Goal: Task Accomplishment & Management: Use online tool/utility

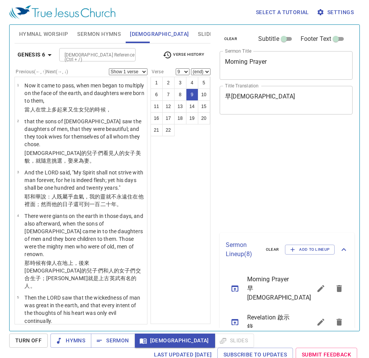
select select "9"
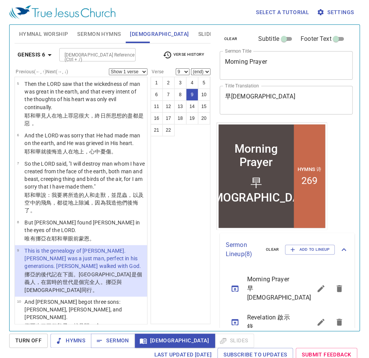
scroll to position [11, 0]
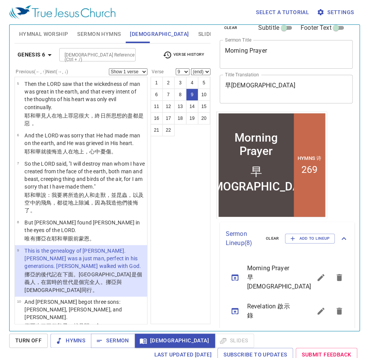
click at [96, 30] on span "Sermon Hymns" at bounding box center [99, 34] width 44 height 10
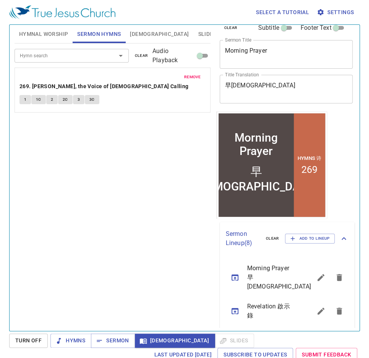
click at [198, 38] on span "Slides" at bounding box center [207, 34] width 18 height 10
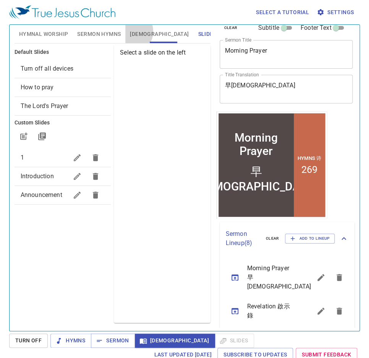
click at [129, 31] on button "[DEMOGRAPHIC_DATA]" at bounding box center [159, 34] width 68 height 18
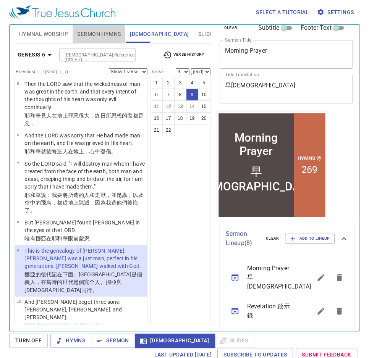
click at [110, 32] on span "Sermon Hymns" at bounding box center [99, 34] width 44 height 10
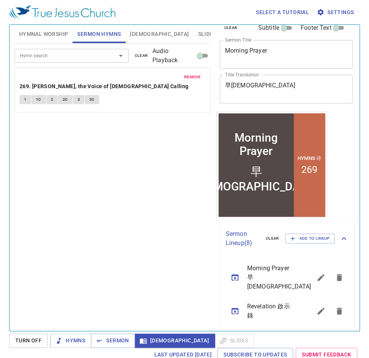
click at [62, 33] on span "Hymnal Worship" at bounding box center [43, 34] width 49 height 10
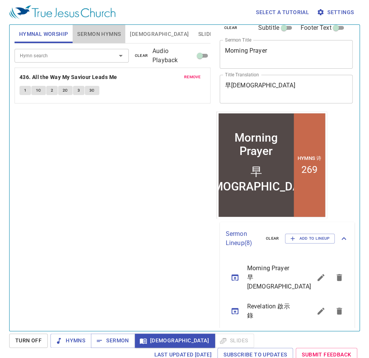
click at [113, 32] on span "Sermon Hymns" at bounding box center [99, 34] width 44 height 10
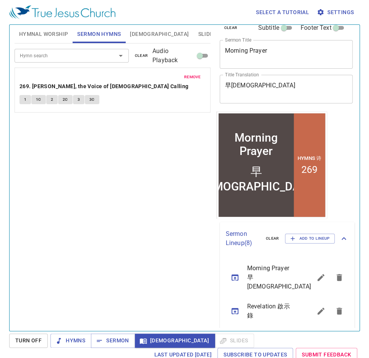
click at [234, 275] on icon "sermon lineup list" at bounding box center [235, 278] width 7 height 6
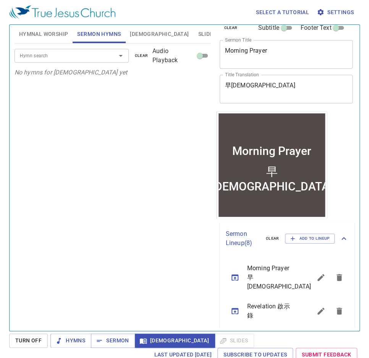
click at [237, 276] on icon "sermon lineup list" at bounding box center [235, 278] width 7 height 6
click at [116, 342] on span "Sermon" at bounding box center [113, 341] width 32 height 10
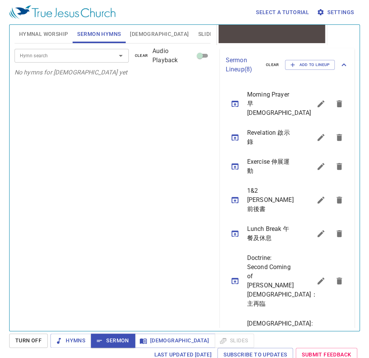
scroll to position [164, 0]
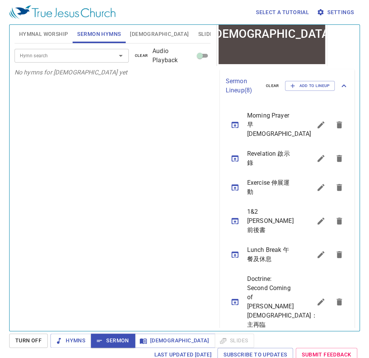
click at [239, 151] on button "sermon lineup list" at bounding box center [235, 158] width 18 height 18
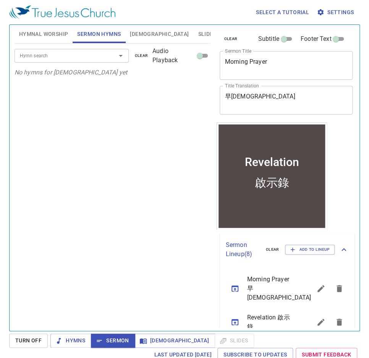
scroll to position [0, 0]
click at [54, 31] on span "Hymnal Worship" at bounding box center [43, 34] width 49 height 10
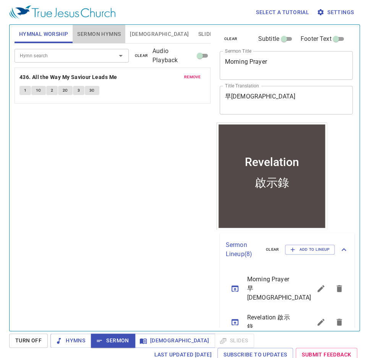
click at [95, 34] on span "Sermon Hymns" at bounding box center [99, 34] width 44 height 10
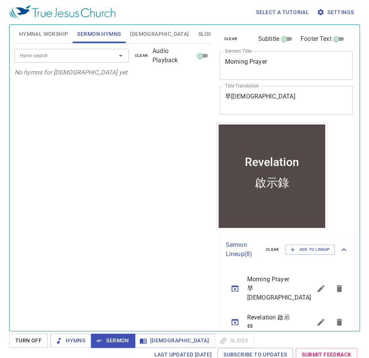
click at [75, 47] on div "Hymn search Hymn search clear Audio Playback" at bounding box center [113, 56] width 196 height 24
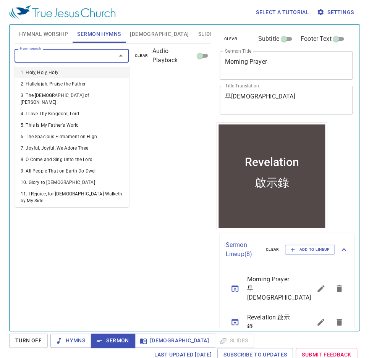
click at [71, 55] on input "Hymn search" at bounding box center [60, 55] width 87 height 9
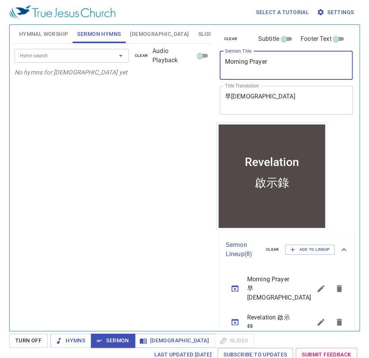
drag, startPoint x: 265, startPoint y: 65, endPoint x: 215, endPoint y: 59, distance: 50.4
click at [215, 59] on div "clear Subtitle Footer Text Sermon Title Revelation x Sermon Title Title Transla…" at bounding box center [286, 175] width 144 height 306
type textarea "Revelation"
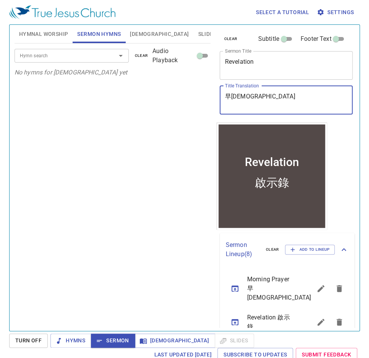
drag, startPoint x: 260, startPoint y: 95, endPoint x: 214, endPoint y: 93, distance: 45.9
click at [214, 93] on div "clear Subtitle Footer Text Sermon Title Revelation x Sermon Title Title Transla…" at bounding box center [286, 175] width 144 height 306
type textarea "啟示錄"
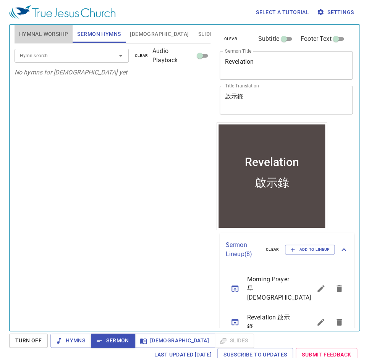
click at [53, 34] on span "Hymnal Worship" at bounding box center [43, 34] width 49 height 10
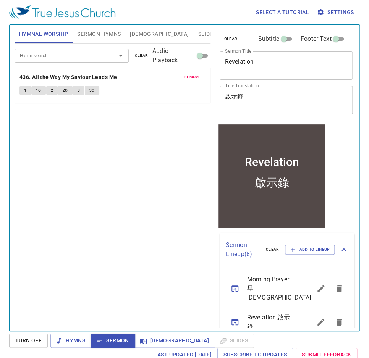
click at [86, 37] on span "Sermon Hymns" at bounding box center [99, 34] width 44 height 10
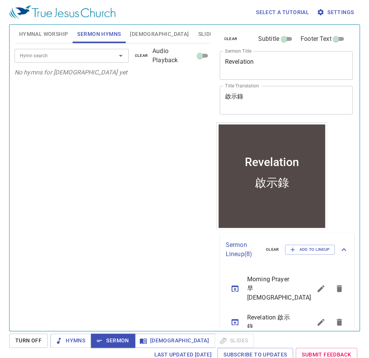
click at [68, 55] on input "Hymn search" at bounding box center [60, 55] width 87 height 9
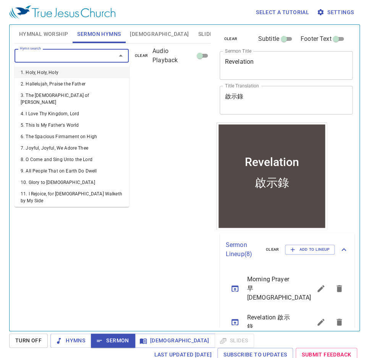
click at [68, 55] on input "Hymn search" at bounding box center [60, 55] width 87 height 9
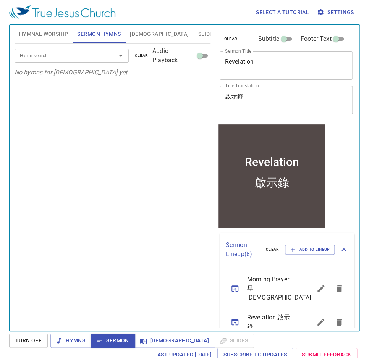
click at [133, 127] on div "Hymn search Hymn search clear Audio Playback No hymns for sermon yet" at bounding box center [113, 184] width 196 height 281
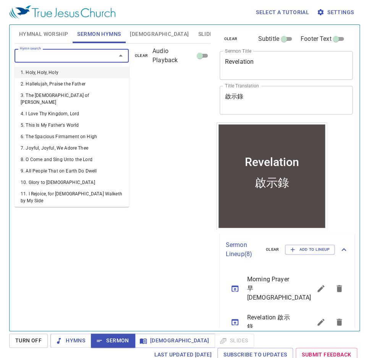
click at [46, 53] on input "Hymn search" at bounding box center [60, 55] width 87 height 9
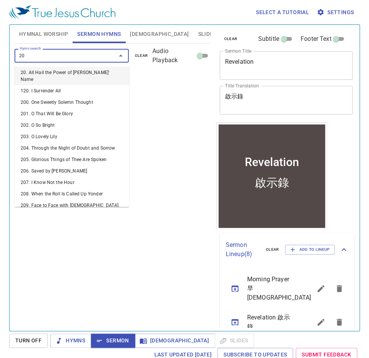
type input "209"
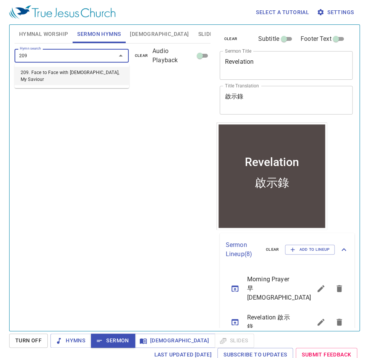
click at [52, 71] on li "209. Face to Face with Christ, My Saviour" at bounding box center [72, 76] width 115 height 18
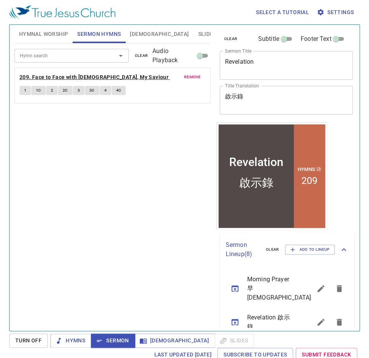
click at [37, 78] on b "209. Face to Face with Christ, My Saviour" at bounding box center [93, 78] width 149 height 10
click at [27, 92] on button "1" at bounding box center [24, 90] width 11 height 9
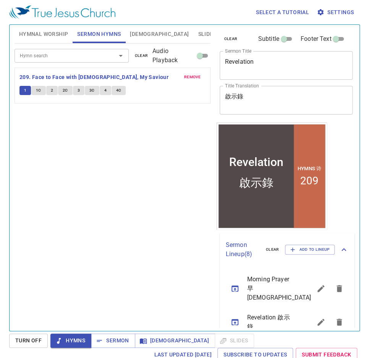
click at [69, 173] on div "Hymn search Hymn search clear Audio Playback remove 209. Face to Face with Chri…" at bounding box center [113, 184] width 196 height 281
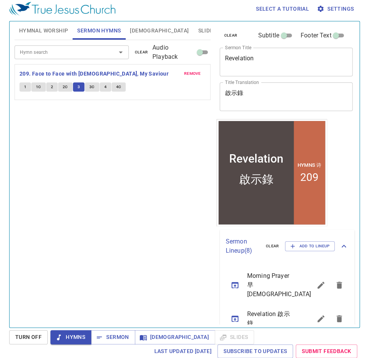
scroll to position [3, 0]
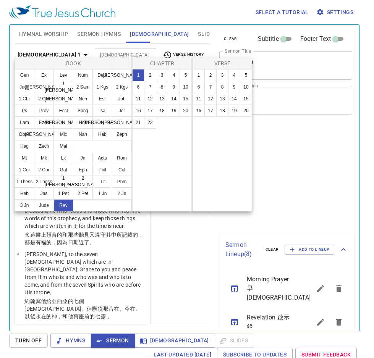
select select "9"
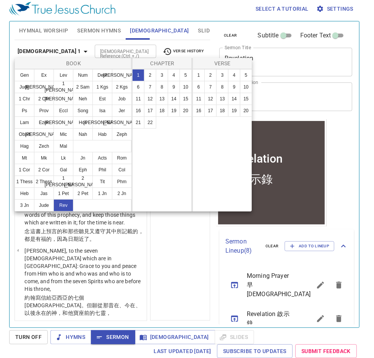
scroll to position [3, 0]
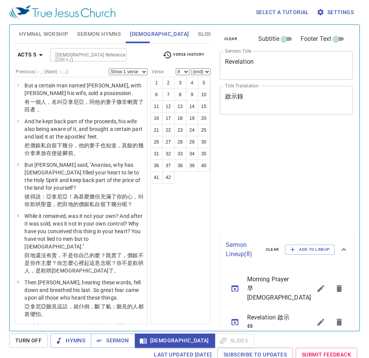
select select "8"
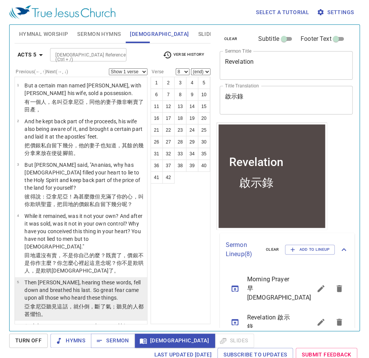
scroll to position [31, 0]
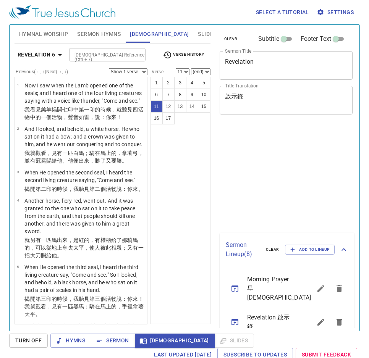
select select "11"
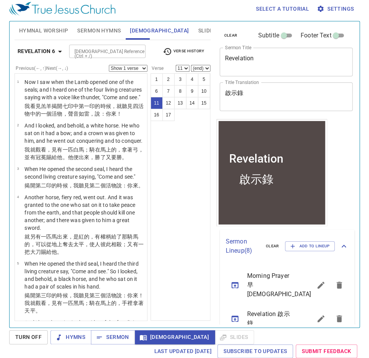
scroll to position [456, 0]
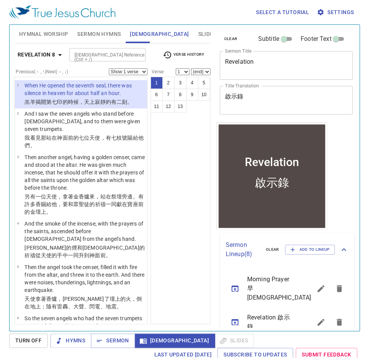
click at [173, 179] on div "1 2 3 4 5 6 7 8 9 10 11 12 13" at bounding box center [181, 201] width 60 height 248
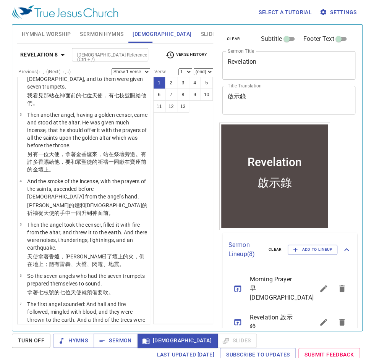
scroll to position [31, 0]
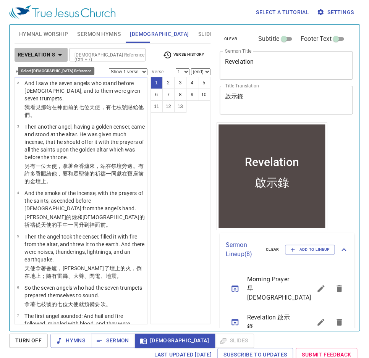
click at [44, 49] on button "Revelation 8" at bounding box center [41, 55] width 53 height 14
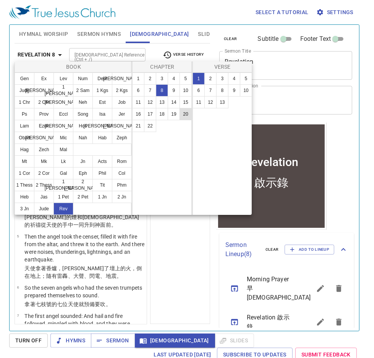
click at [188, 117] on button "20" at bounding box center [186, 114] width 12 height 12
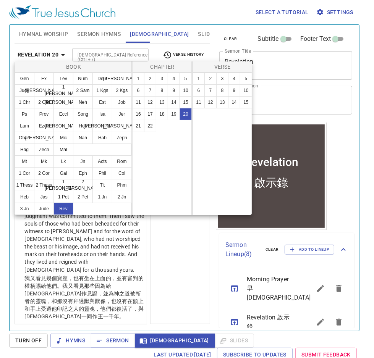
scroll to position [0, 0]
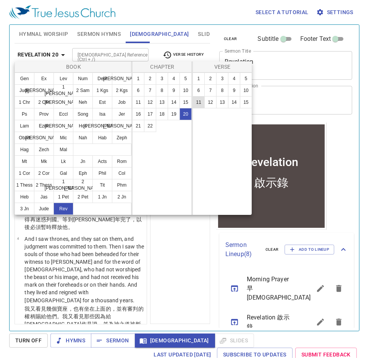
click at [199, 102] on button "11" at bounding box center [199, 102] width 12 height 12
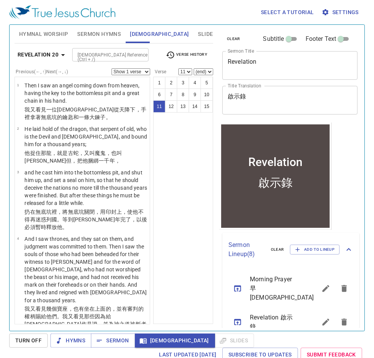
scroll to position [471, 0]
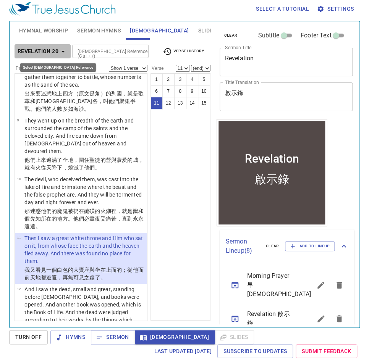
click at [64, 54] on icon "button" at bounding box center [62, 51] width 9 height 9
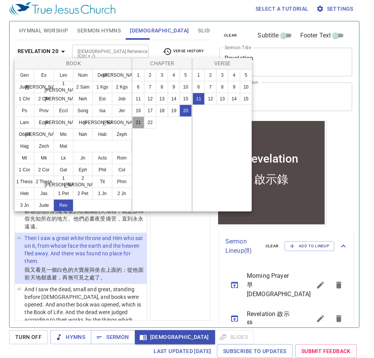
click at [139, 121] on button "21" at bounding box center [138, 123] width 12 height 12
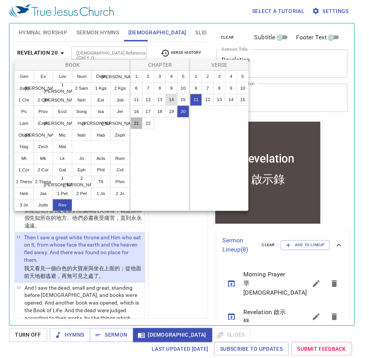
scroll to position [0, 0]
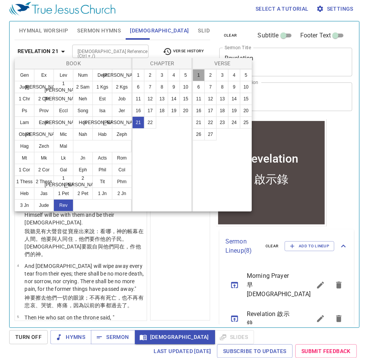
click at [198, 76] on button "1" at bounding box center [199, 75] width 12 height 12
select select "1"
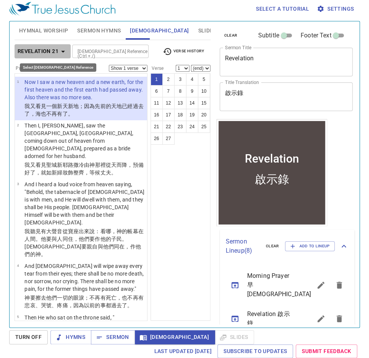
click at [54, 52] on b "Revelation 21" at bounding box center [38, 52] width 41 height 10
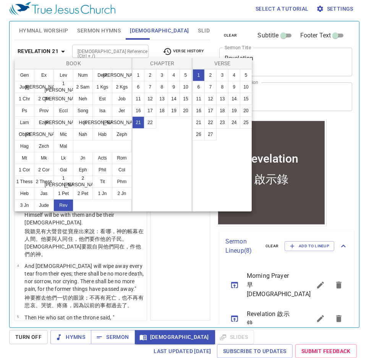
click at [54, 52] on div at bounding box center [187, 179] width 374 height 358
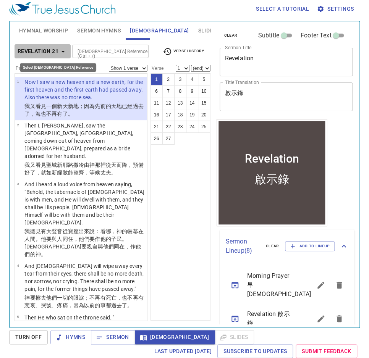
click at [56, 47] on b "Revelation 21" at bounding box center [38, 52] width 41 height 10
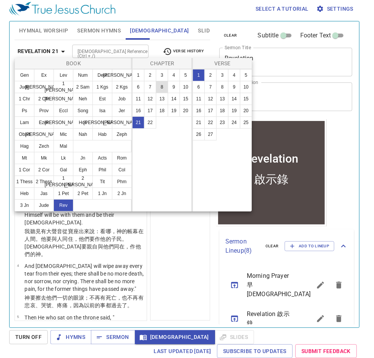
click at [162, 83] on button "8" at bounding box center [162, 87] width 12 height 12
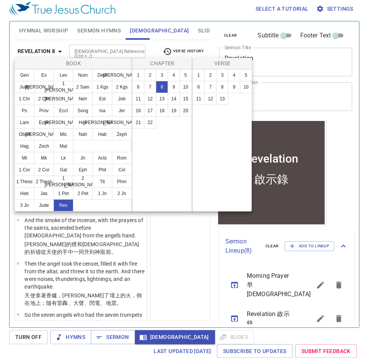
click at [178, 243] on div at bounding box center [187, 179] width 374 height 358
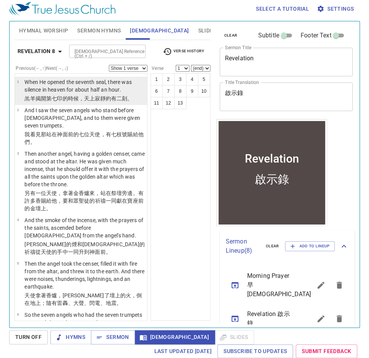
click at [106, 96] on wg4602 "約有 二刻 。" at bounding box center [119, 99] width 27 height 6
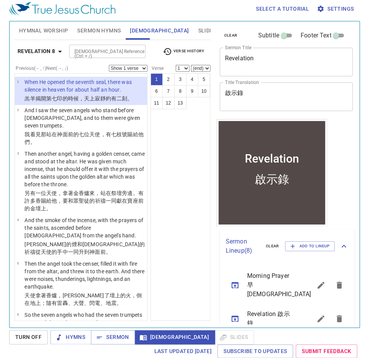
drag, startPoint x: 122, startPoint y: 330, endPoint x: 180, endPoint y: 150, distance: 189.5
click at [180, 150] on div "1 2 3 4 5 6 7 8 9 10 11 12 13" at bounding box center [181, 197] width 60 height 248
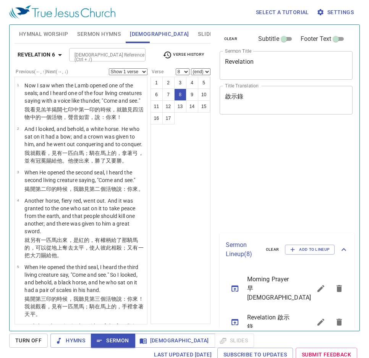
select select "8"
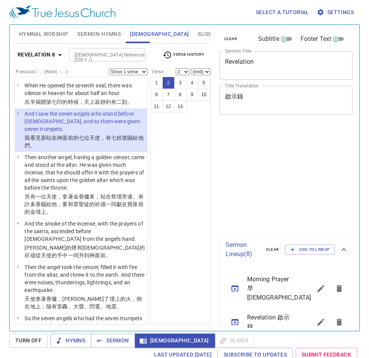
select select "2"
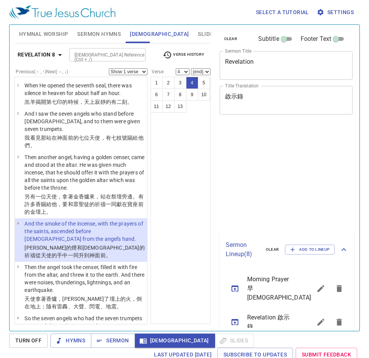
select select "4"
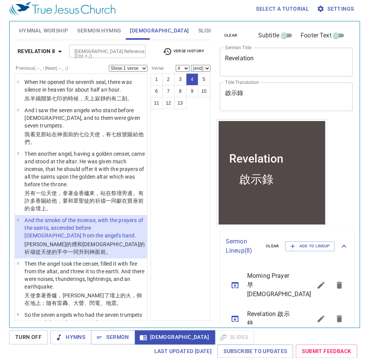
scroll to position [31, 0]
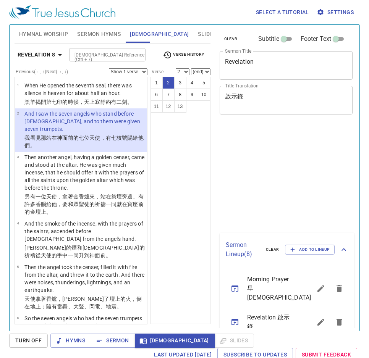
select select "2"
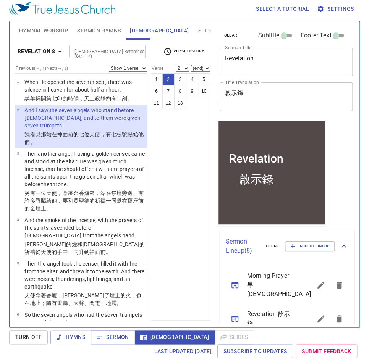
scroll to position [183, 0]
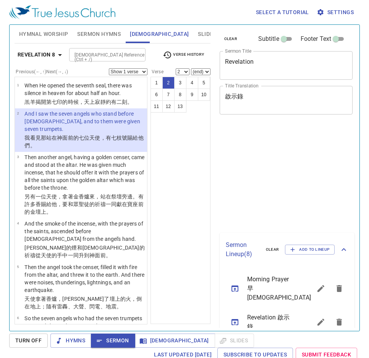
select select "2"
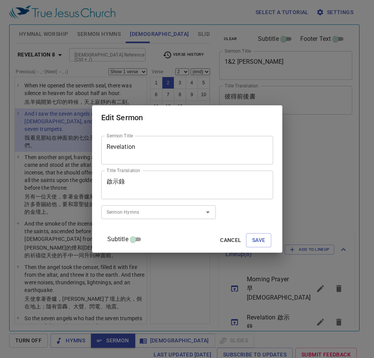
select select "2"
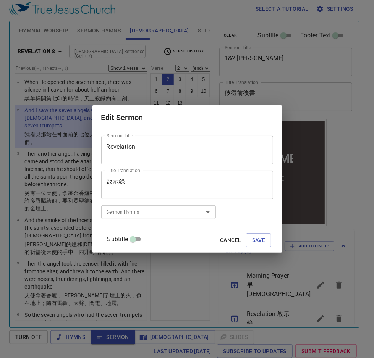
scroll to position [183, 0]
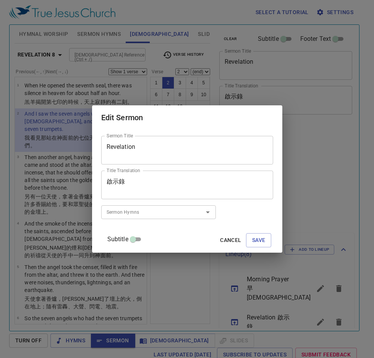
select select "2"
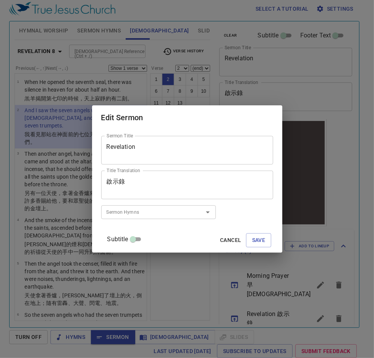
click at [109, 185] on div "Sermon Title Revelation Sermon Title Title Translation 啟示錄 Title Translation Su…" at bounding box center [187, 191] width 190 height 123
click at [109, 173] on div "Sermon Title Revelation Sermon Title Title Translation 啟示錄 Title Translation Su…" at bounding box center [187, 191] width 190 height 123
click at [132, 182] on textarea "啟示錄" at bounding box center [187, 185] width 161 height 15
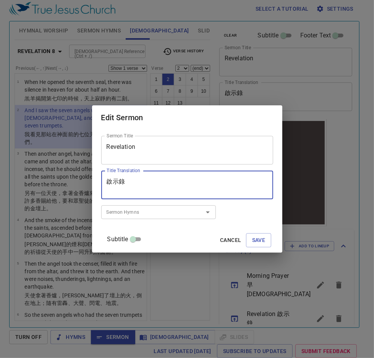
scroll to position [183, 0]
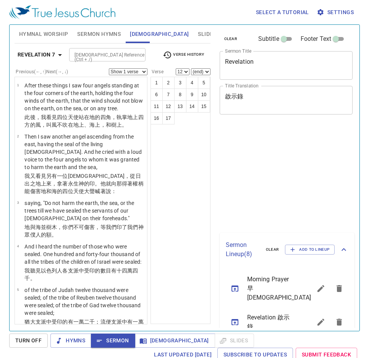
select select "12"
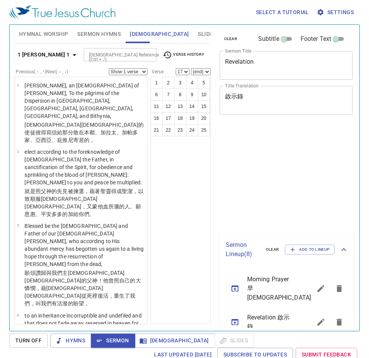
select select "17"
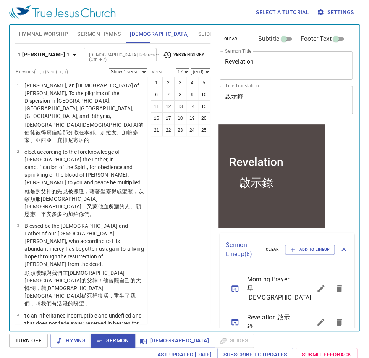
click at [70, 56] on icon "button" at bounding box center [74, 54] width 9 height 9
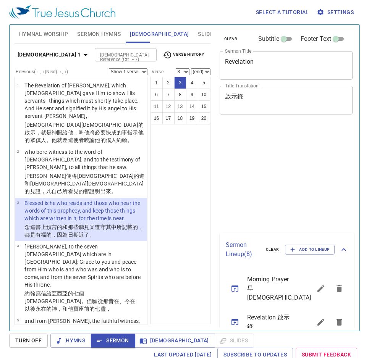
select select "3"
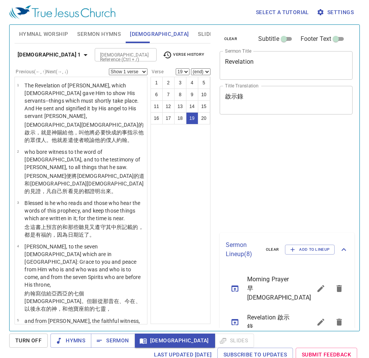
select select "19"
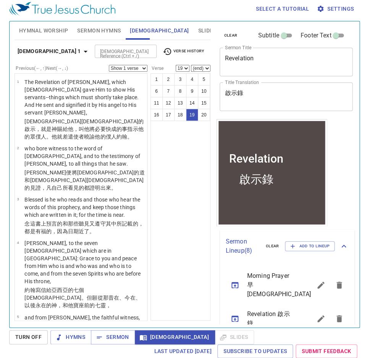
scroll to position [183, 0]
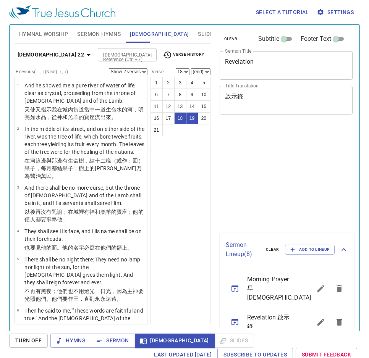
select select "2"
select select "18"
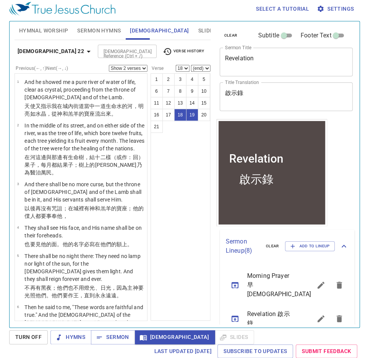
scroll to position [183, 0]
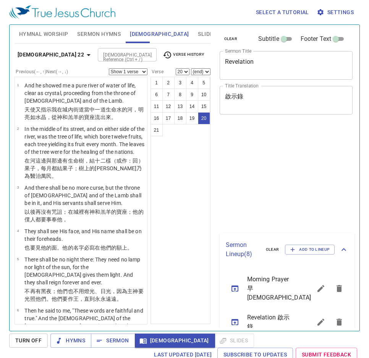
select select "20"
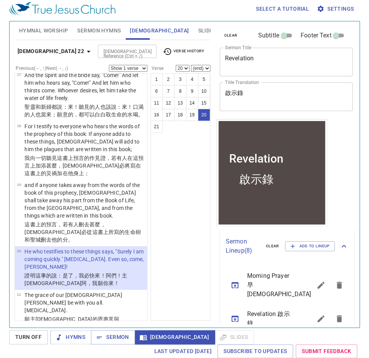
scroll to position [183, 0]
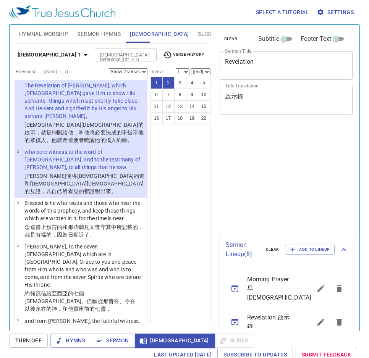
select select "2"
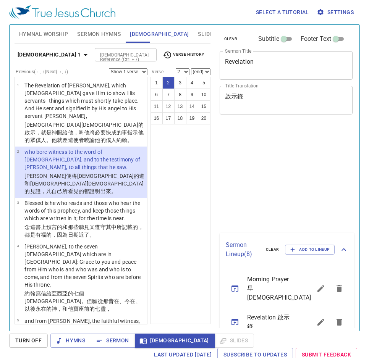
select select "2"
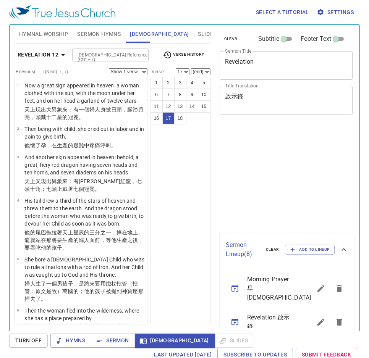
select select "17"
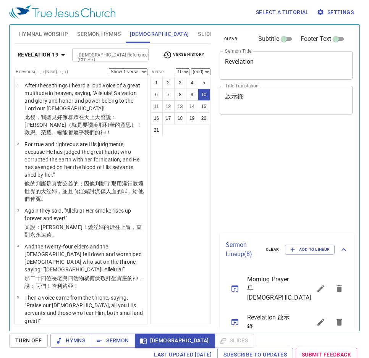
select select "10"
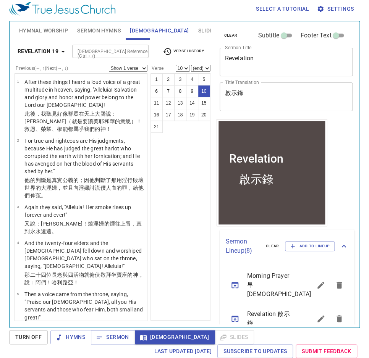
scroll to position [362, 0]
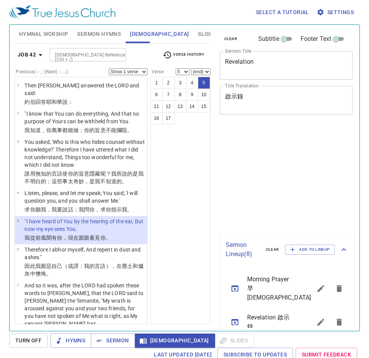
select select "5"
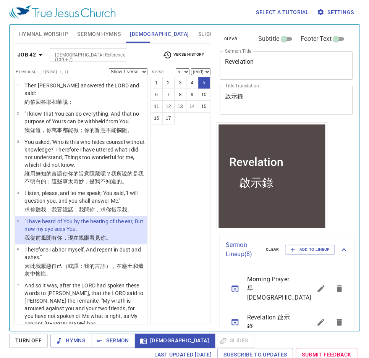
click at [39, 52] on icon "button" at bounding box center [40, 54] width 9 height 9
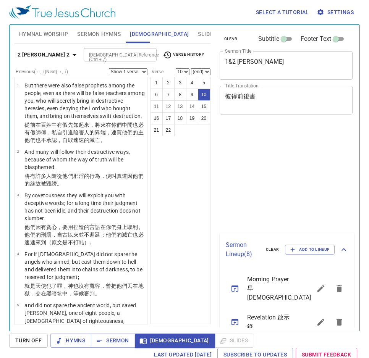
select select "10"
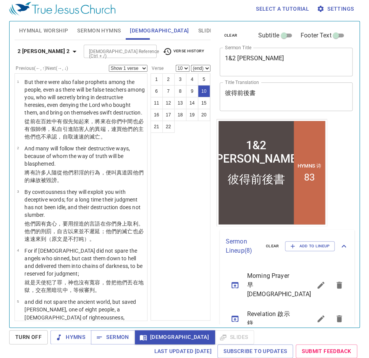
scroll to position [354, 0]
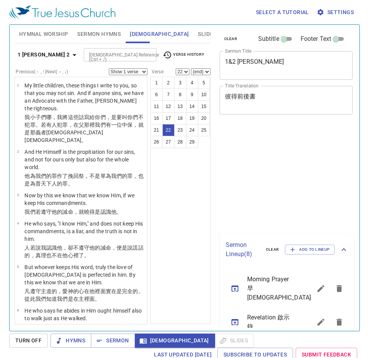
select select "22"
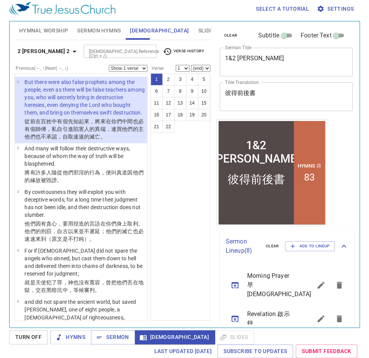
scroll to position [3, 0]
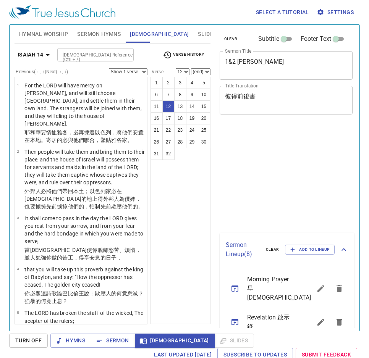
select select "12"
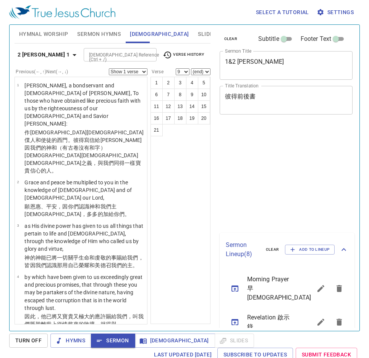
select select "9"
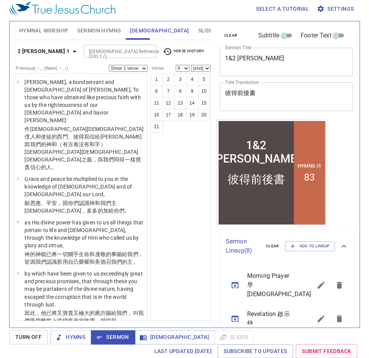
scroll to position [214, 0]
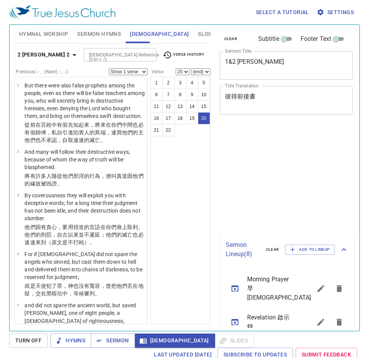
select select "20"
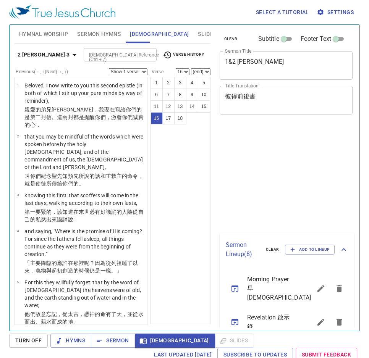
select select "16"
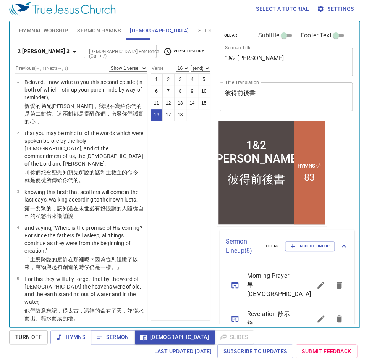
scroll to position [650, 0]
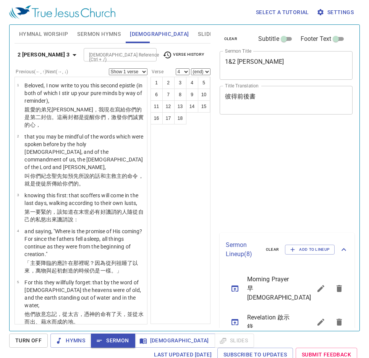
select select "4"
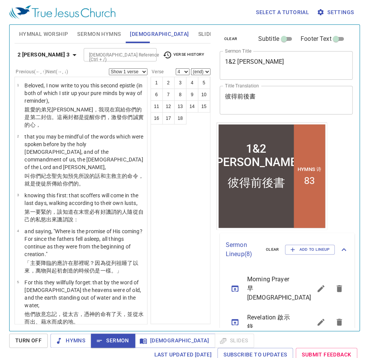
scroll to position [183, 0]
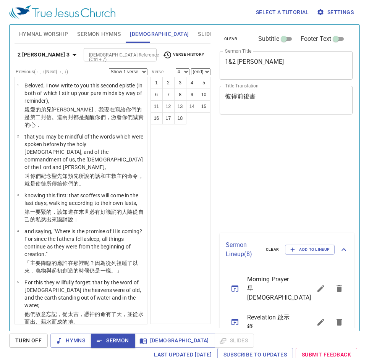
select select "4"
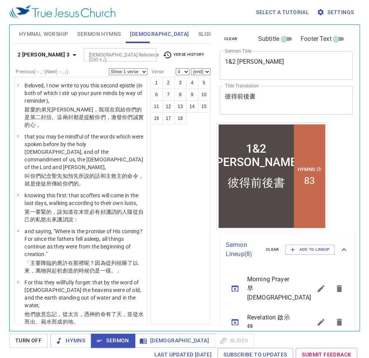
scroll to position [183, 0]
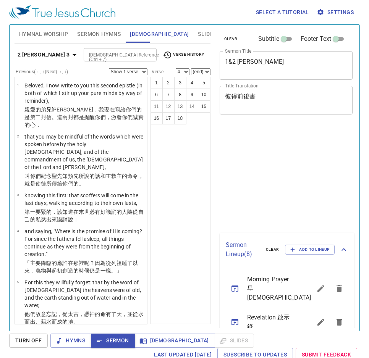
select select "4"
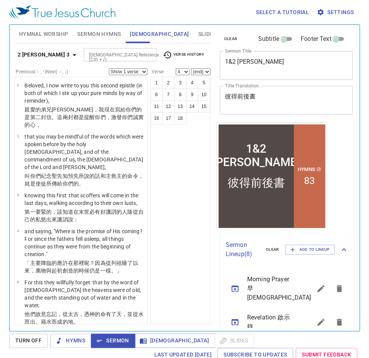
scroll to position [183, 0]
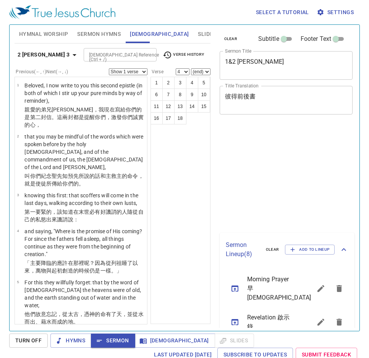
select select "4"
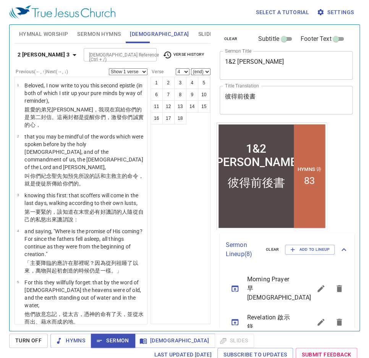
scroll to position [183, 0]
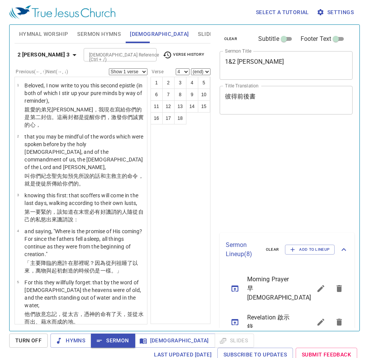
select select "4"
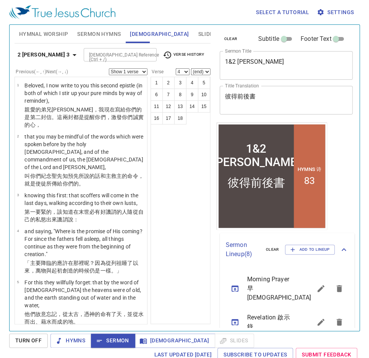
scroll to position [183, 0]
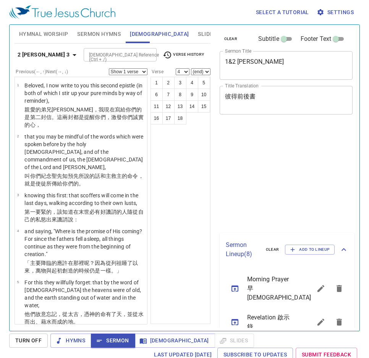
select select "4"
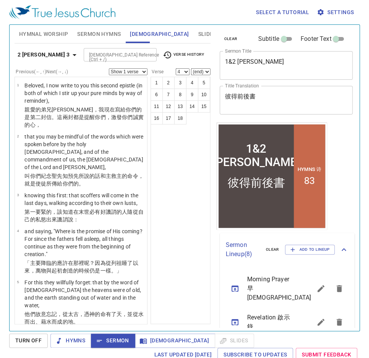
scroll to position [183, 0]
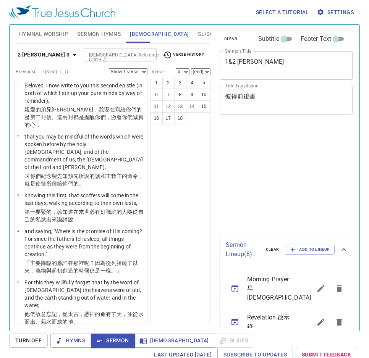
select select "4"
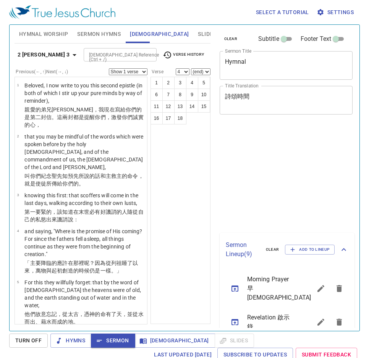
select select "4"
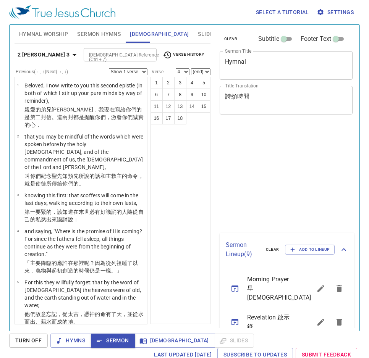
scroll to position [3, 0]
select select "4"
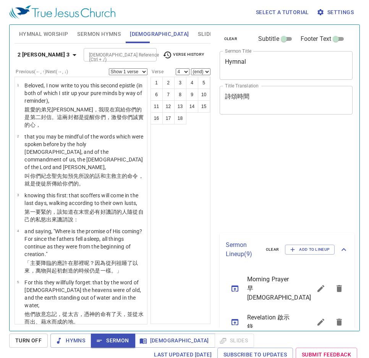
select select "4"
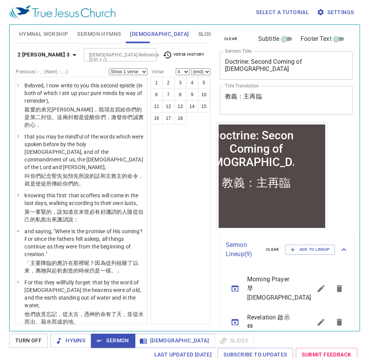
scroll to position [183, 0]
